Goal: Navigation & Orientation: Locate item on page

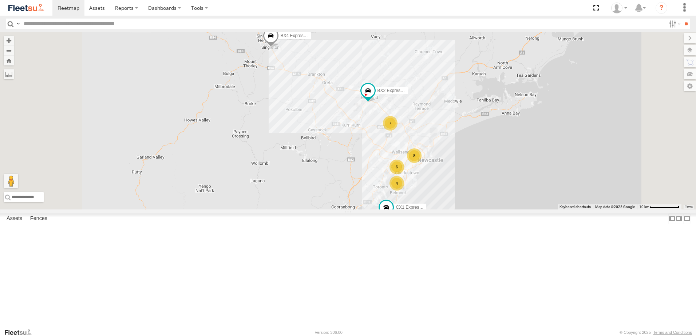
click at [0, 0] on div "Little Truck" at bounding box center [0, 0] width 0 height 0
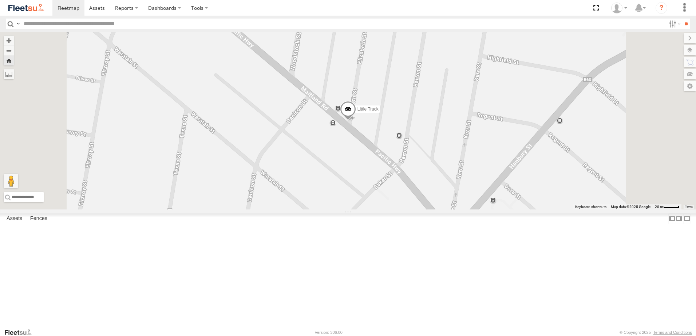
click at [0, 0] on span "Asset" at bounding box center [0, 0] width 0 height 0
click at [0, 0] on div "LX1 Express Ute Lambton Utes" at bounding box center [0, 0] width 0 height 0
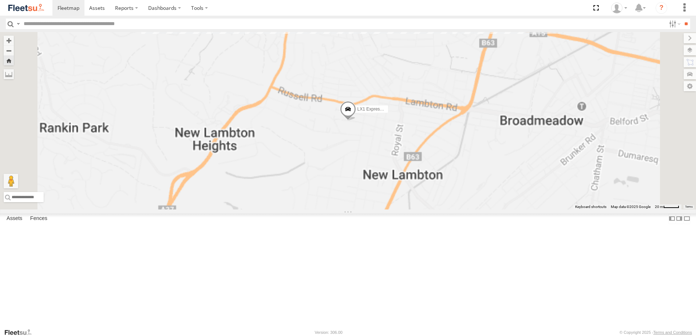
click at [0, 0] on div "LX2 Express Ute" at bounding box center [0, 0] width 0 height 0
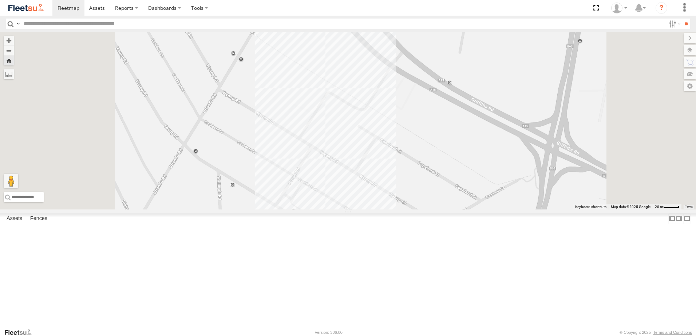
click at [0, 0] on div "LX3 Express Ute Lambton Utes" at bounding box center [0, 0] width 0 height 0
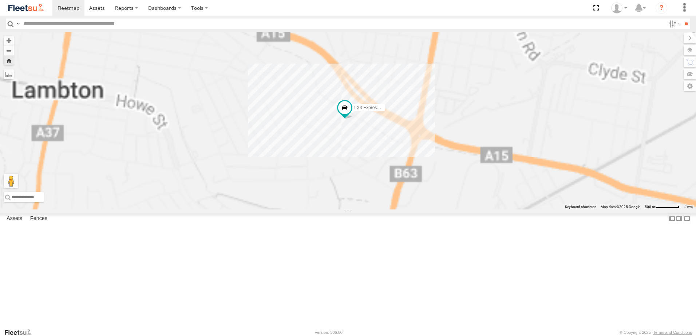
click at [0, 0] on div "LX4 Express Ute" at bounding box center [0, 0] width 0 height 0
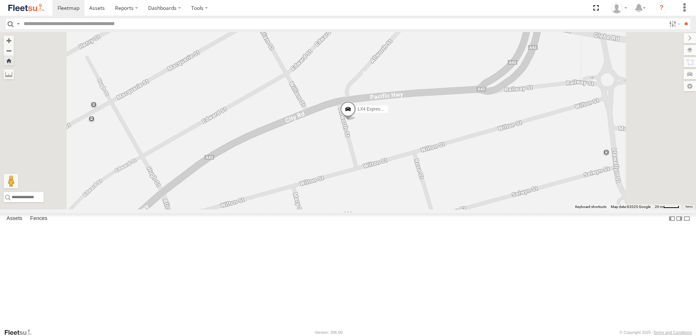
click at [0, 0] on div "LX3 Express Ute" at bounding box center [0, 0] width 0 height 0
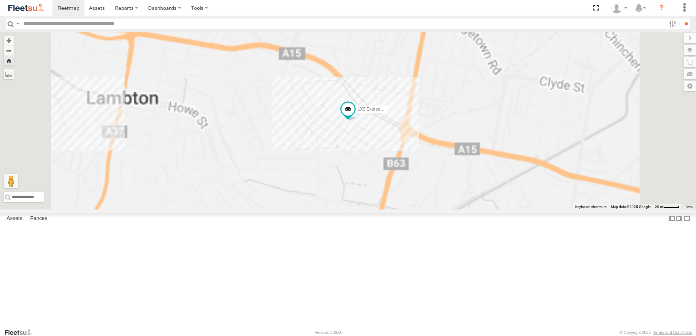
click at [0, 0] on div "LX3 Express Ute Lambton Utes" at bounding box center [0, 0] width 0 height 0
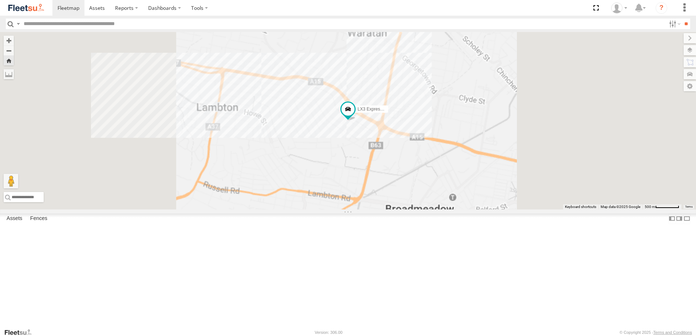
click at [0, 0] on div "LX2 Express Ute" at bounding box center [0, 0] width 0 height 0
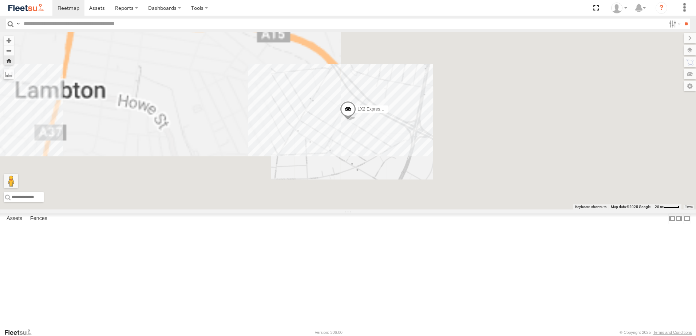
click at [0, 0] on div "LX1 Express Ute" at bounding box center [0, 0] width 0 height 0
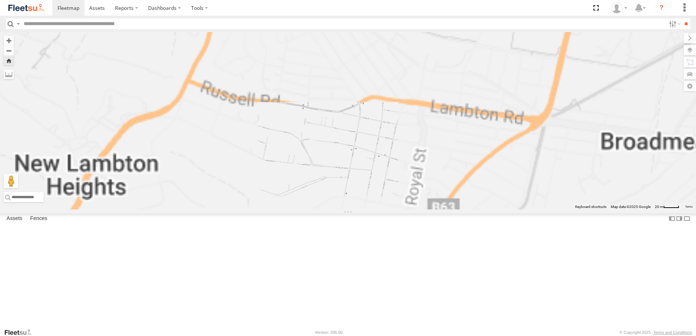
click at [0, 0] on div "LX4 Express Ute" at bounding box center [0, 0] width 0 height 0
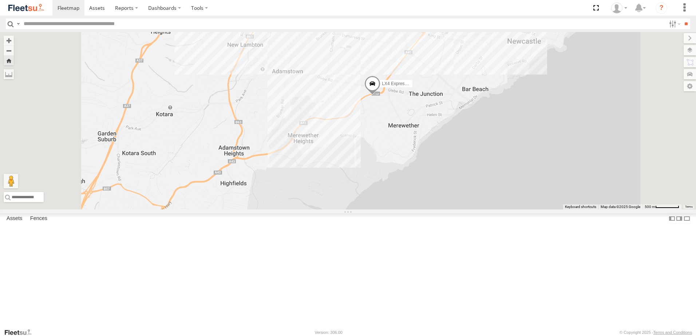
click at [380, 95] on span at bounding box center [372, 86] width 16 height 20
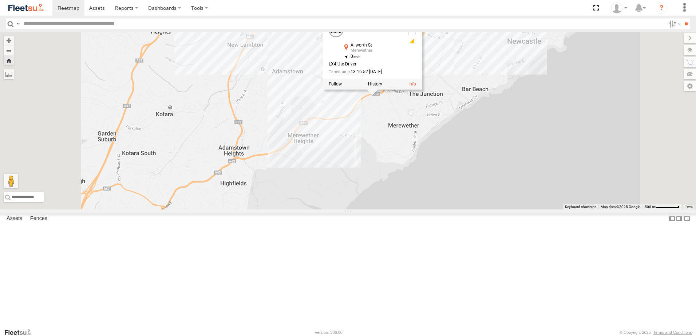
click at [572, 126] on div "LX4 Express Ute LX4 Express Ute Lambton Utes Allworth St Merewether -32.939 , 1…" at bounding box center [348, 121] width 696 height 178
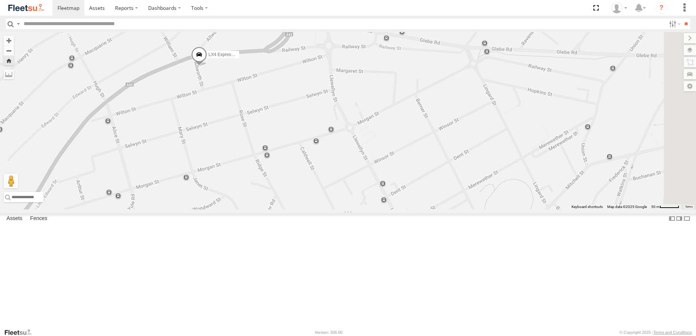
drag, startPoint x: 600, startPoint y: 236, endPoint x: 382, endPoint y: 173, distance: 227.3
click at [382, 173] on div "LX4 Express Ute" at bounding box center [348, 121] width 696 height 178
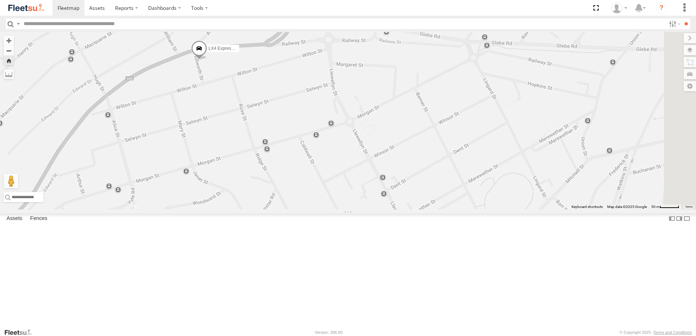
drag, startPoint x: 372, startPoint y: 265, endPoint x: 285, endPoint y: 5, distance: 273.3
click at [372, 210] on div "LX4 Express Ute" at bounding box center [348, 121] width 696 height 178
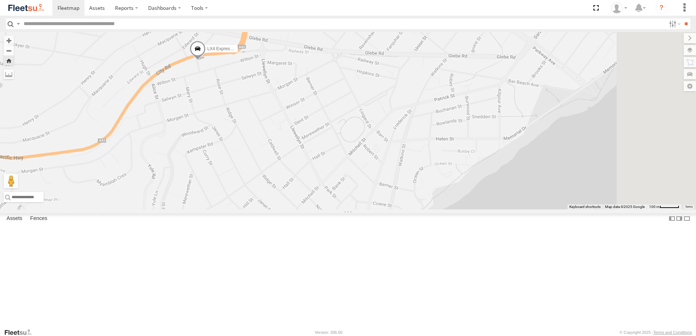
drag, startPoint x: 496, startPoint y: 63, endPoint x: 437, endPoint y: 78, distance: 60.2
click at [437, 78] on div "LX4 Express Ute" at bounding box center [348, 121] width 696 height 178
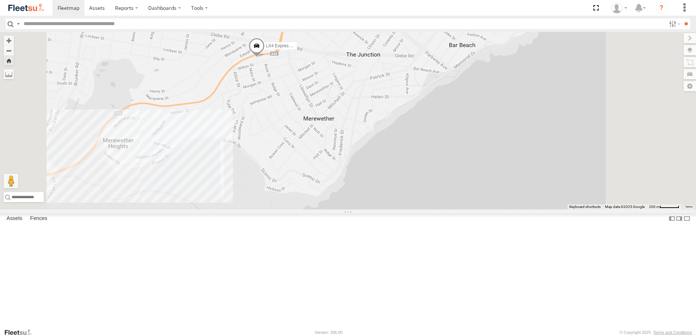
click at [265, 57] on span at bounding box center [257, 48] width 16 height 20
click at [266, 49] on label at bounding box center [259, 46] width 14 height 5
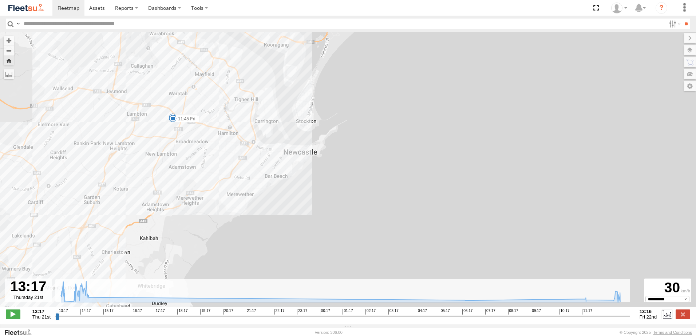
drag, startPoint x: 323, startPoint y: 215, endPoint x: 296, endPoint y: 72, distance: 145.6
click at [296, 72] on div "LX4 Express Ute 13:31 Thu 14:34 Thu 06:10 Fri 06:36 Fri 11:45 Fri" at bounding box center [348, 173] width 696 height 283
drag, startPoint x: 584, startPoint y: 303, endPoint x: 634, endPoint y: 301, distance: 50.6
click at [634, 301] on div "← Move left → Move right ↑ Move up ↓ Move down + Zoom in - Zoom out Home Jump l…" at bounding box center [348, 178] width 696 height 293
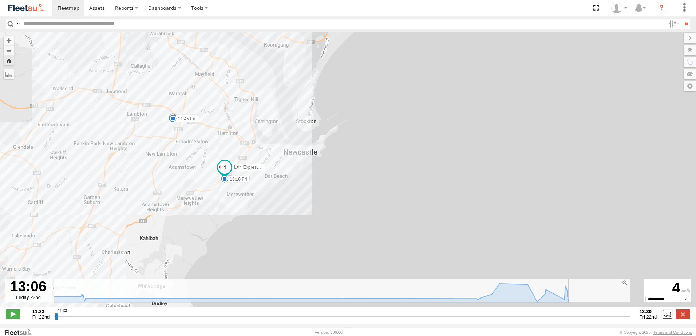
drag, startPoint x: 63, startPoint y: 322, endPoint x: 511, endPoint y: 299, distance: 448.9
type input "**********"
click at [511, 313] on input "range" at bounding box center [342, 316] width 576 height 7
click at [224, 183] on span at bounding box center [224, 178] width 7 height 7
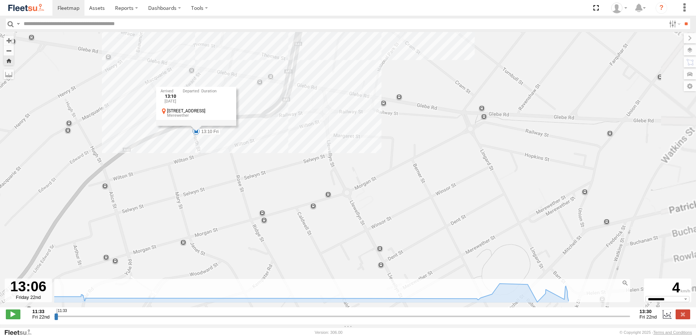
click at [223, 166] on div "LX4 Express Ute 13:31 Thu 14:34 Thu 06:10 Fri 06:36 Fri 11:45 Fri 13:10 Fri 13:…" at bounding box center [348, 173] width 696 height 283
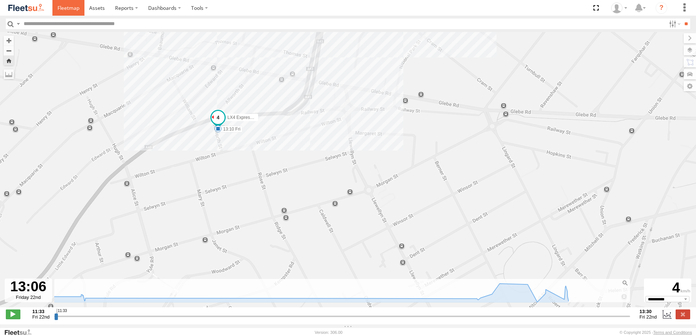
click at [75, 9] on span at bounding box center [68, 7] width 22 height 7
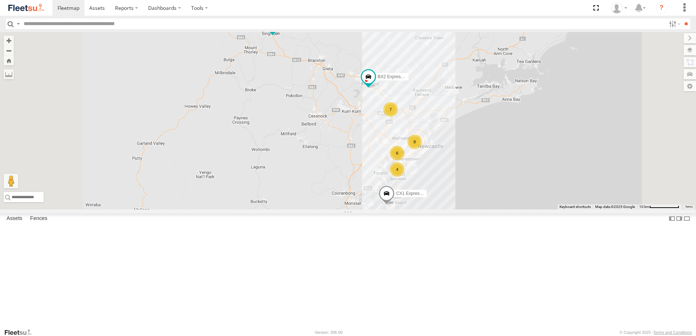
click at [0, 0] on span "Asset" at bounding box center [0, 0] width 0 height 0
click at [0, 0] on div "LX2 Express Ute" at bounding box center [0, 0] width 0 height 0
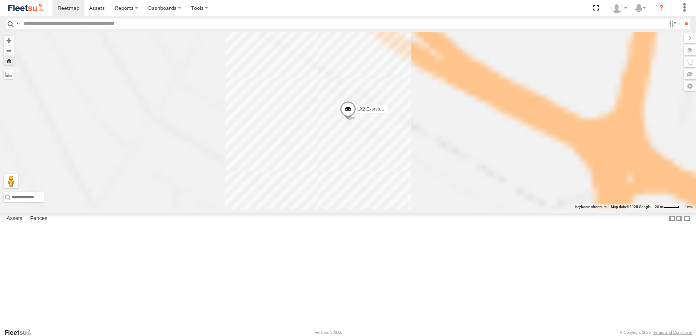
click at [0, 0] on div "LX3 Express Ute" at bounding box center [0, 0] width 0 height 0
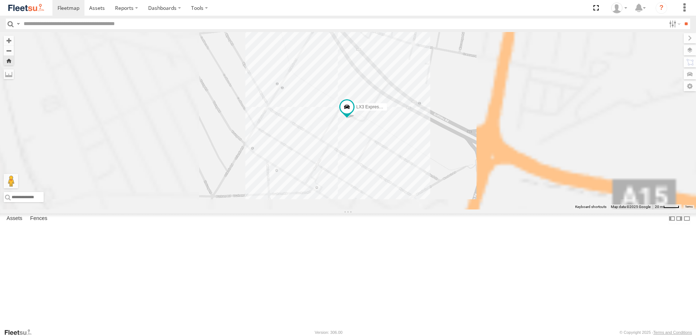
click at [0, 0] on div "LX1 Express Ute" at bounding box center [0, 0] width 0 height 0
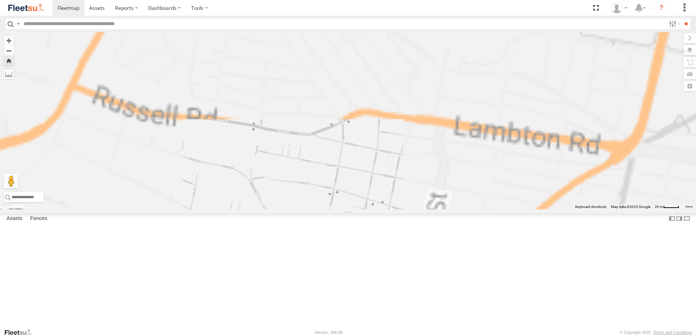
click at [0, 0] on div "LX4 Express Ute" at bounding box center [0, 0] width 0 height 0
